Goal: Transaction & Acquisition: Purchase product/service

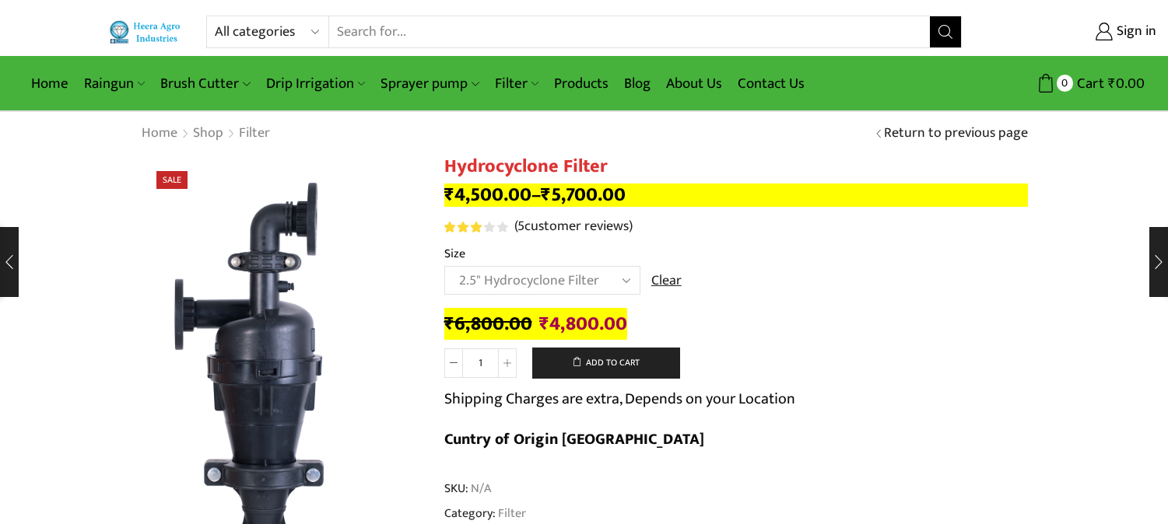
select select "2.5" Hydrocyclone Filter"
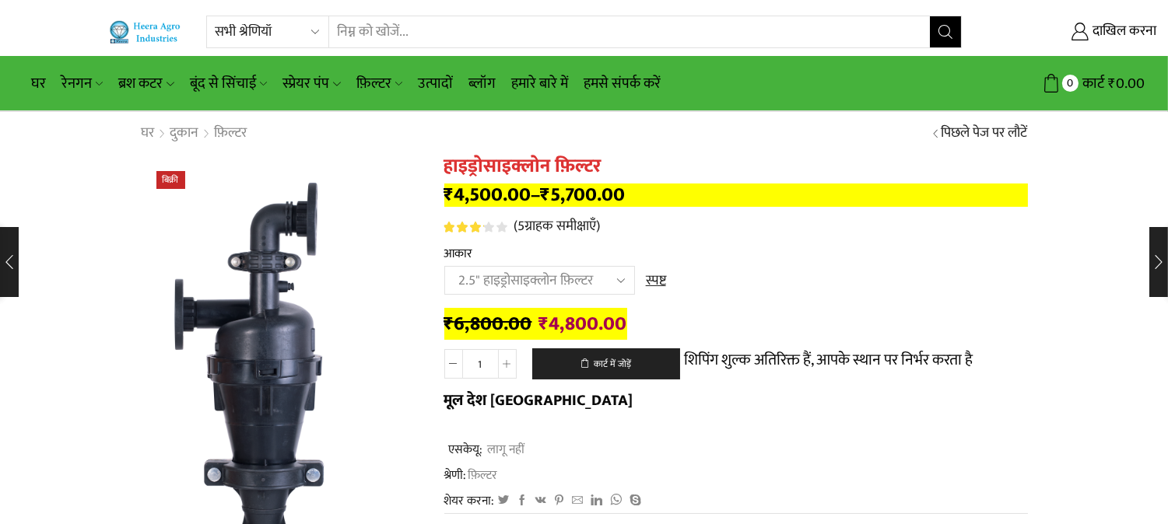
select select "filter"
click at [215, 16] on select "सभी श्रेणियाँ सामान वायु रिलीज वाल्व ब्रश कटर घरेलू उपयोग बूंद से सिंचाई फ़िल्ट…" at bounding box center [272, 31] width 114 height 31
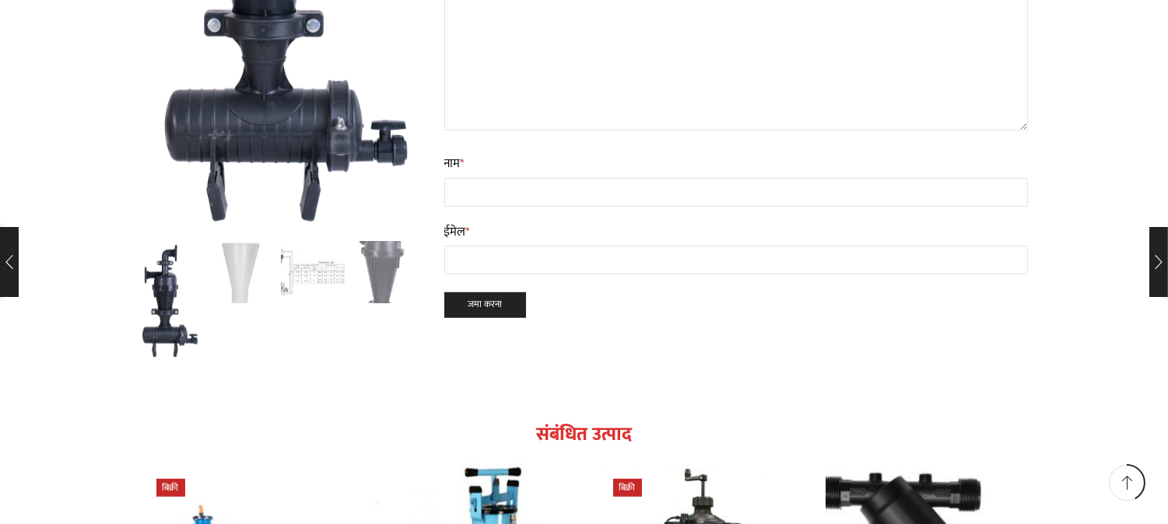
scroll to position [2852, 0]
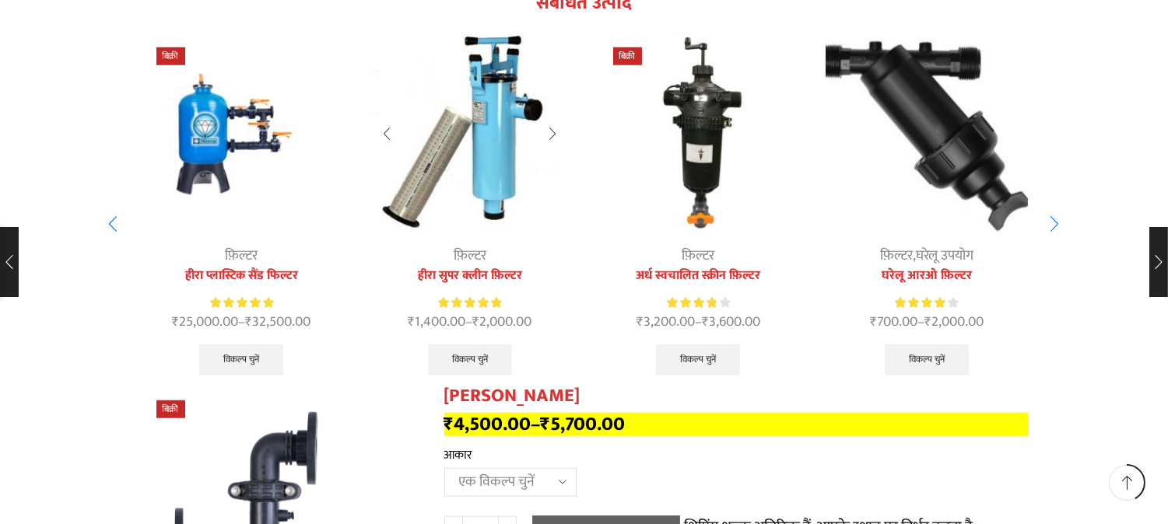
click at [475, 149] on img "2 / 9" at bounding box center [470, 133] width 202 height 202
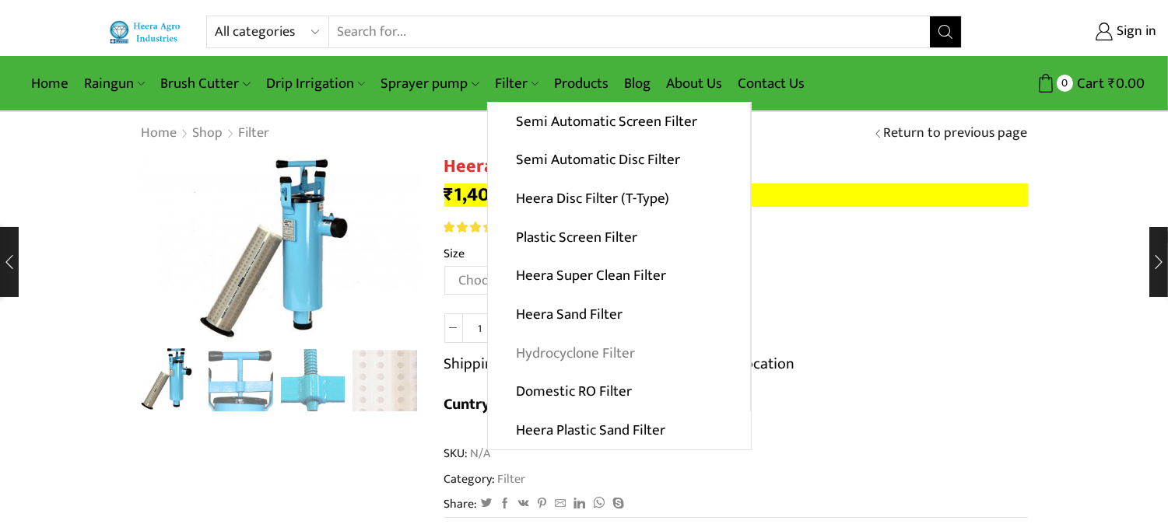
click at [565, 361] on link "Hydrocyclone Filter" at bounding box center [619, 353] width 262 height 39
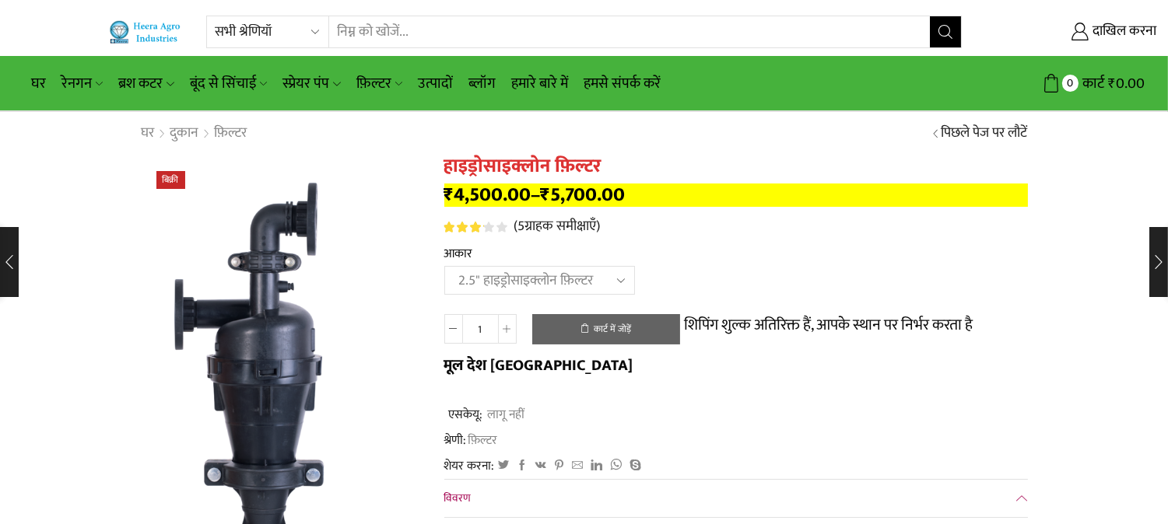
click at [444, 268] on select "एक विकल्प चुनें 2" हाइड्रोसाइक्लोन फ़िल्टर 2.5" हाइड्रोसाइक्लोन फ़िल्टर 3" हाइड…" at bounding box center [539, 280] width 191 height 29
select select "2.5" Hydrocyclone Filter"
